Goal: Task Accomplishment & Management: Use online tool/utility

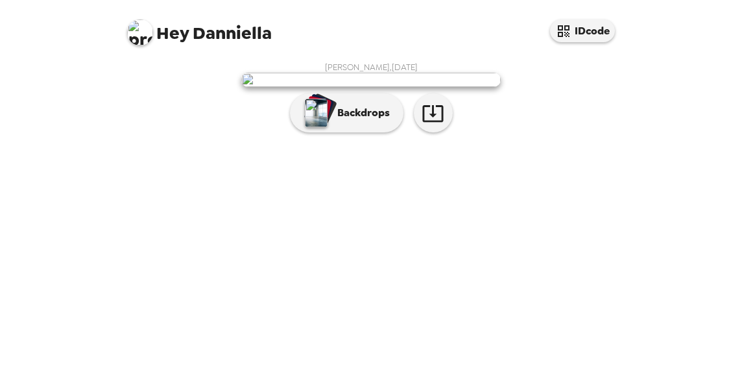
scroll to position [134, 0]
click at [374, 121] on p "Backdrops" at bounding box center [360, 113] width 59 height 16
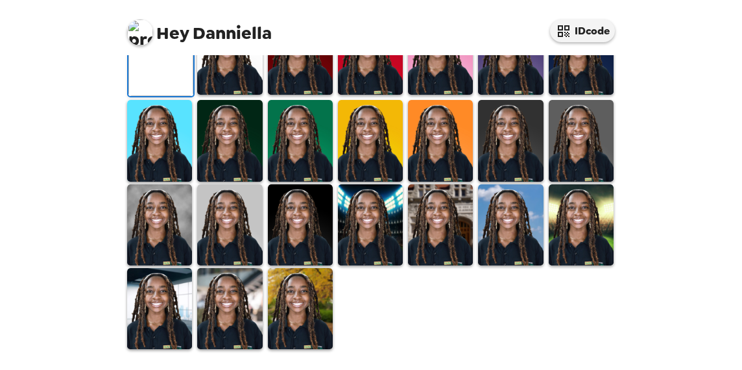
scroll to position [296, 0]
click at [573, 181] on img at bounding box center [580, 140] width 65 height 81
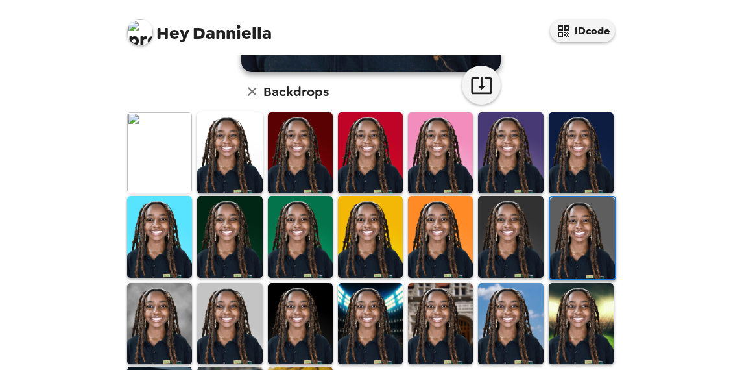
scroll to position [377, 0]
click at [147, 152] on img at bounding box center [159, 152] width 65 height 81
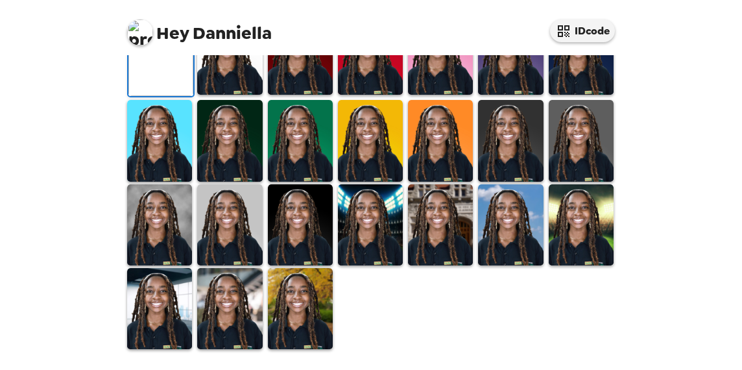
scroll to position [272, 0]
click at [688, 107] on div "Hey Danniella IDcode [PERSON_NAME] , [DATE] Backdrops" at bounding box center [371, 185] width 742 height 370
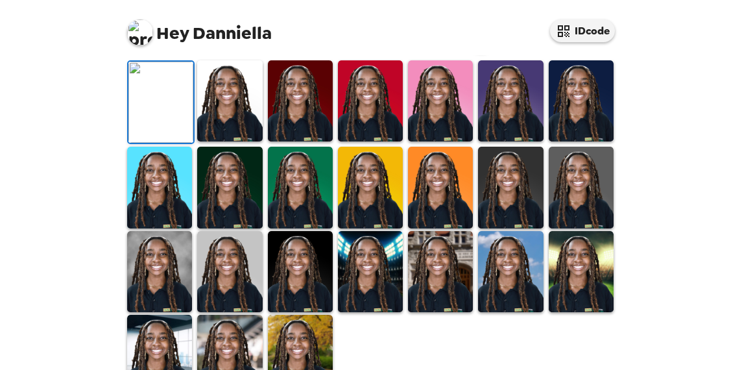
scroll to position [66, 0]
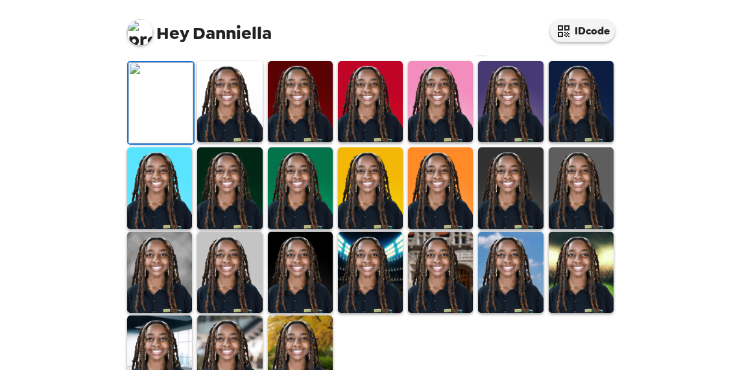
click at [578, 38] on button "IDcode" at bounding box center [582, 30] width 65 height 23
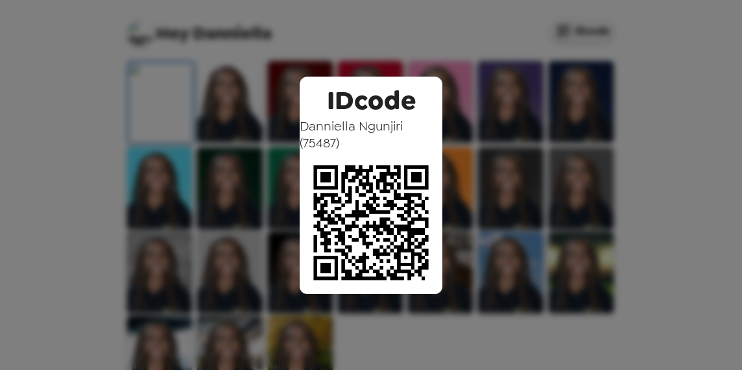
click at [612, 75] on div "IDcode [PERSON_NAME] ( 75487 )" at bounding box center [371, 185] width 742 height 370
